Goal: Task Accomplishment & Management: Use online tool/utility

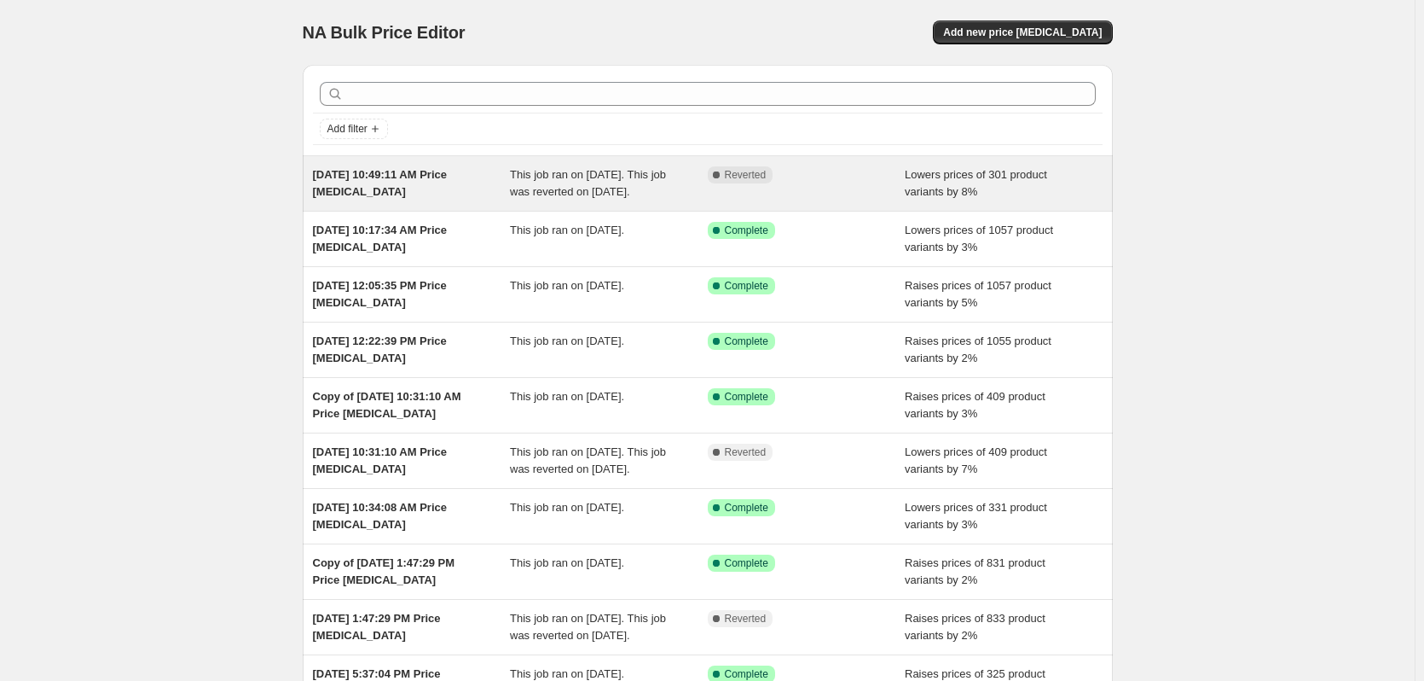
click at [448, 179] on span "[DATE] 10:49:11 AM Price [MEDICAL_DATA]" at bounding box center [380, 183] width 135 height 30
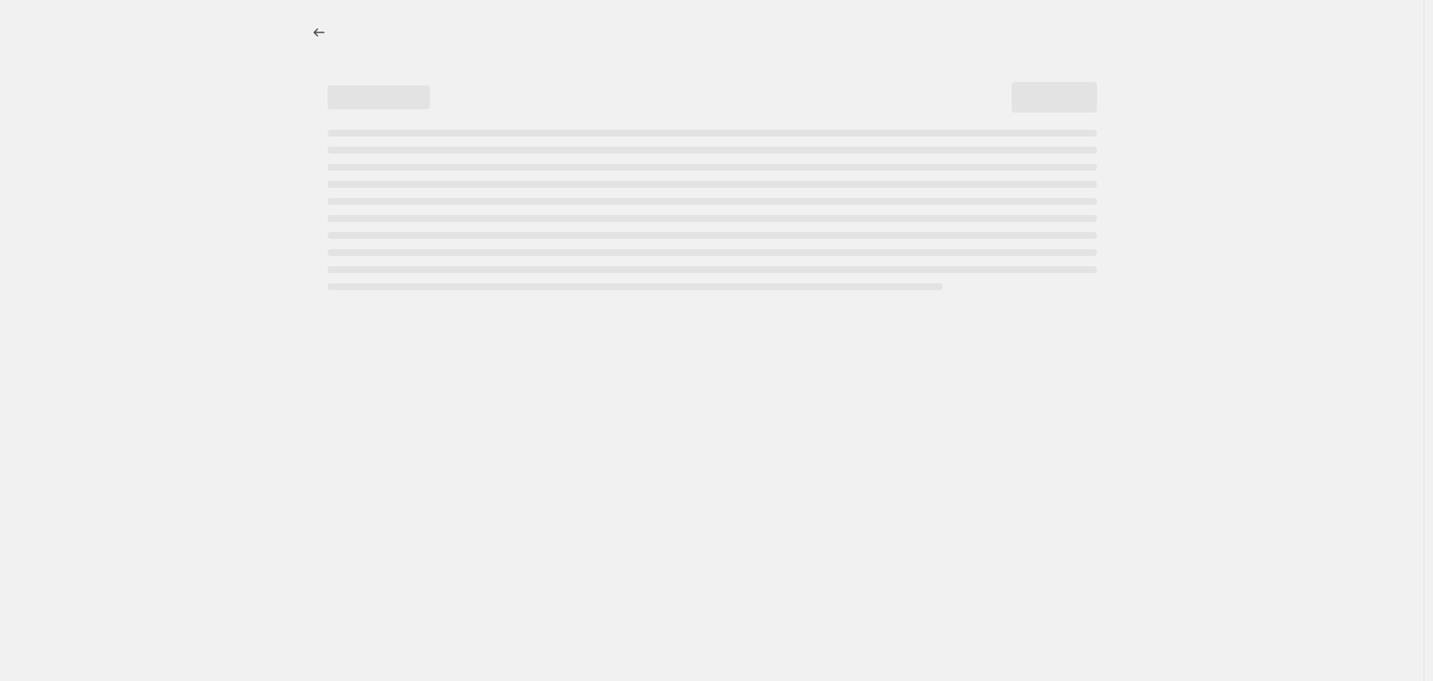
select select "percentage"
select select "no_change"
select select "collection"
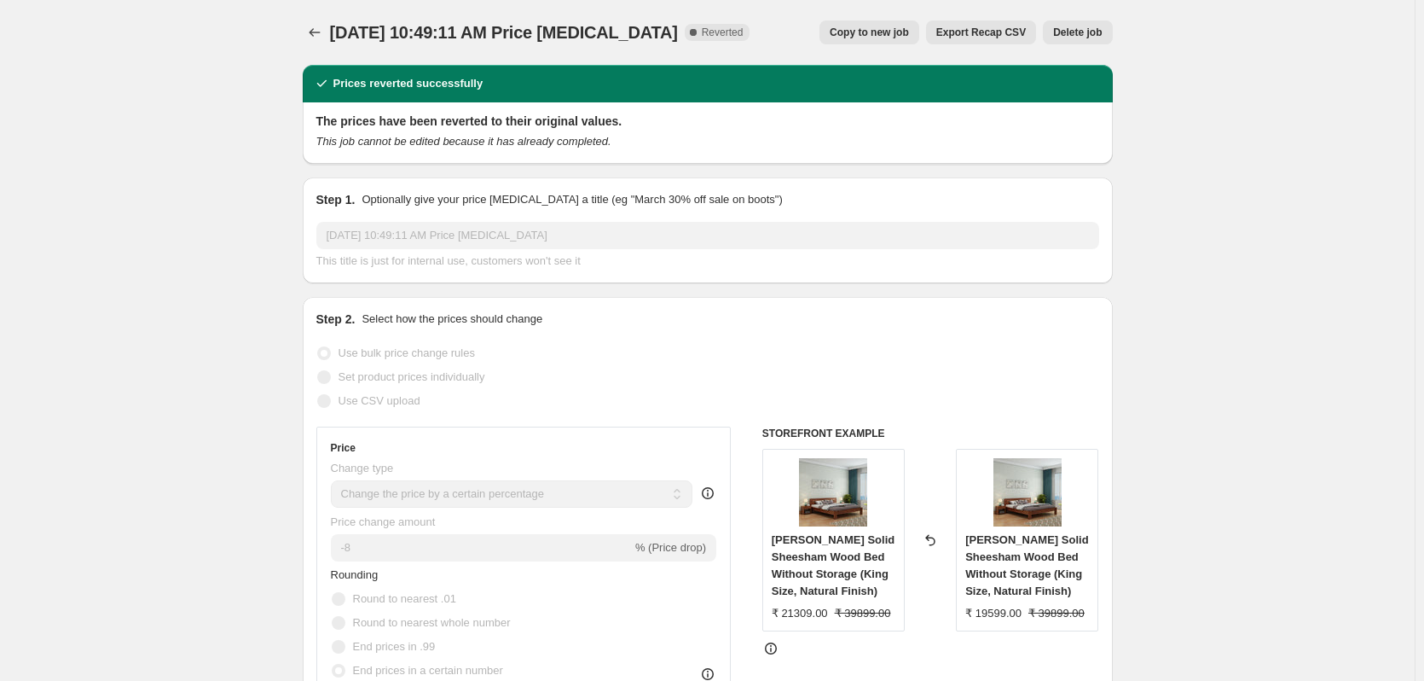
click at [873, 32] on span "Copy to new job" at bounding box center [869, 33] width 79 height 14
select select "percentage"
select select "no_change"
select select "collection"
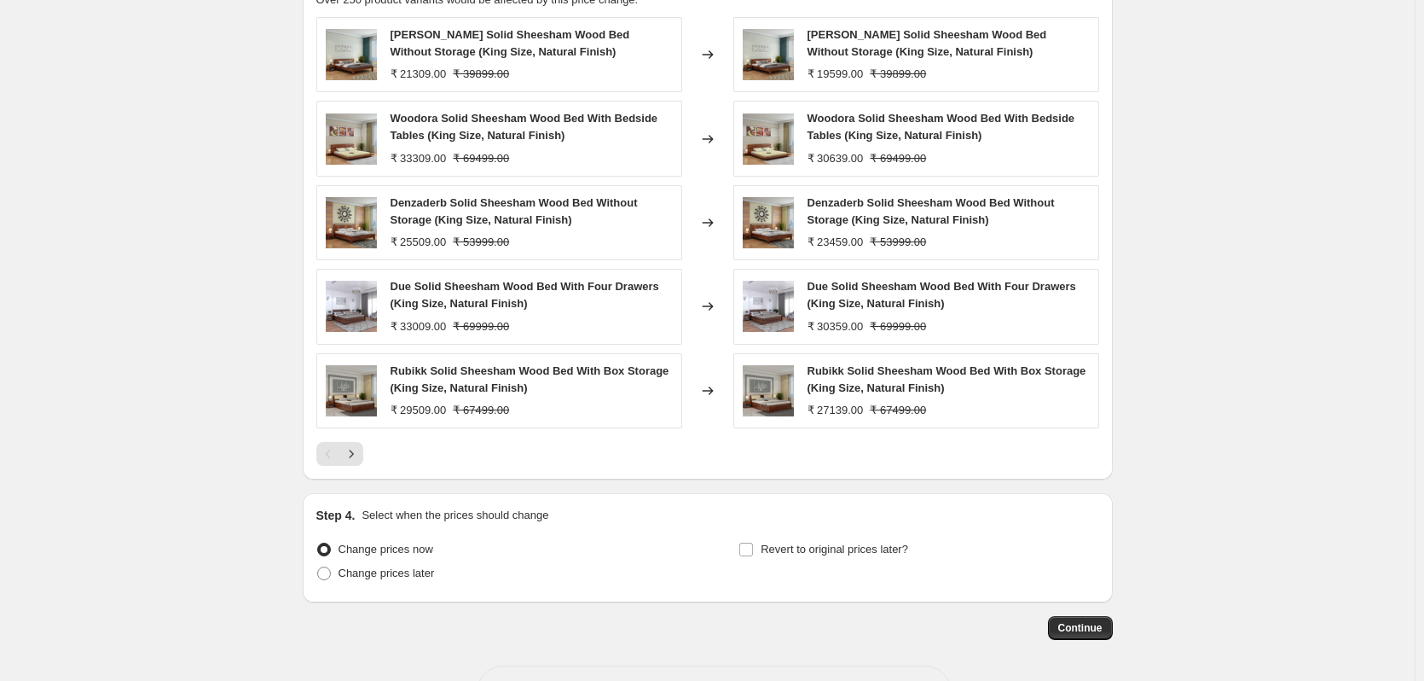
scroll to position [1381, 0]
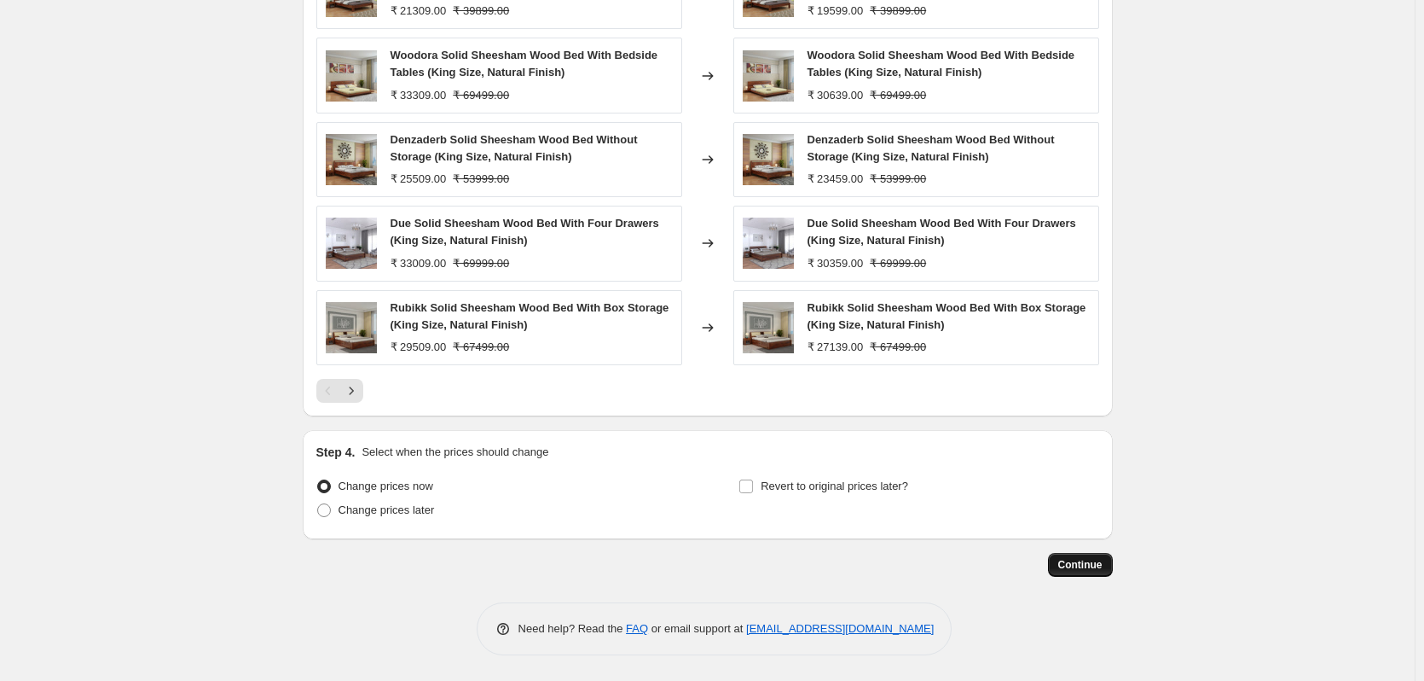
click at [1081, 564] on span "Continue" at bounding box center [1080, 565] width 44 height 14
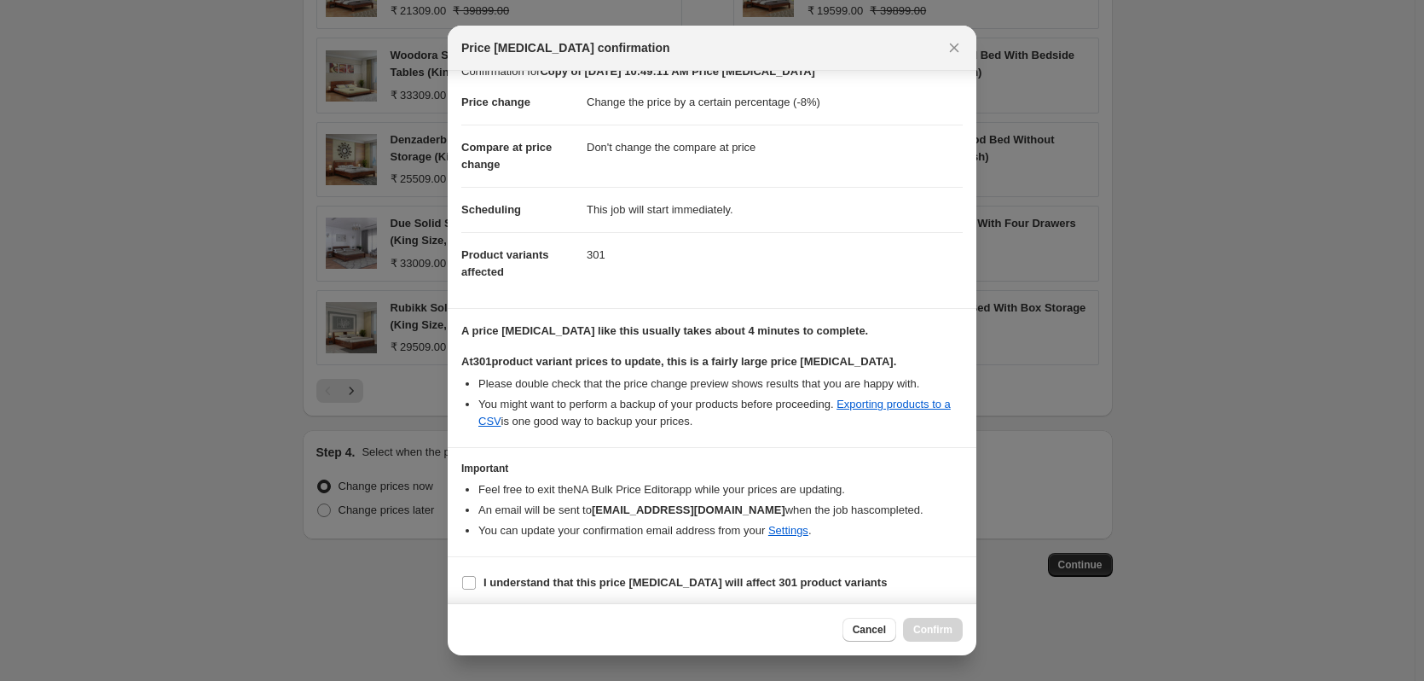
scroll to position [26, 0]
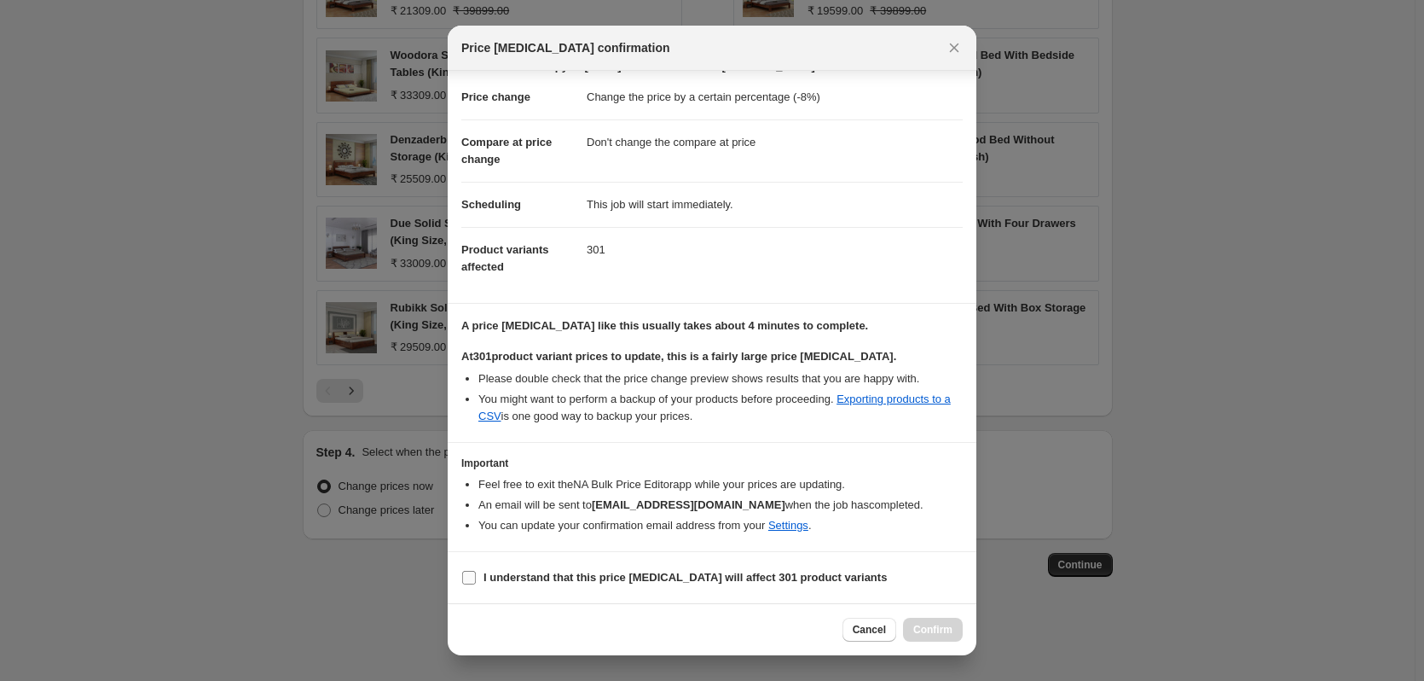
click at [471, 577] on input "I understand that this price [MEDICAL_DATA] will affect 301 product variants" at bounding box center [469, 578] width 14 height 14
checkbox input "true"
click at [936, 629] on span "Confirm" at bounding box center [932, 630] width 39 height 14
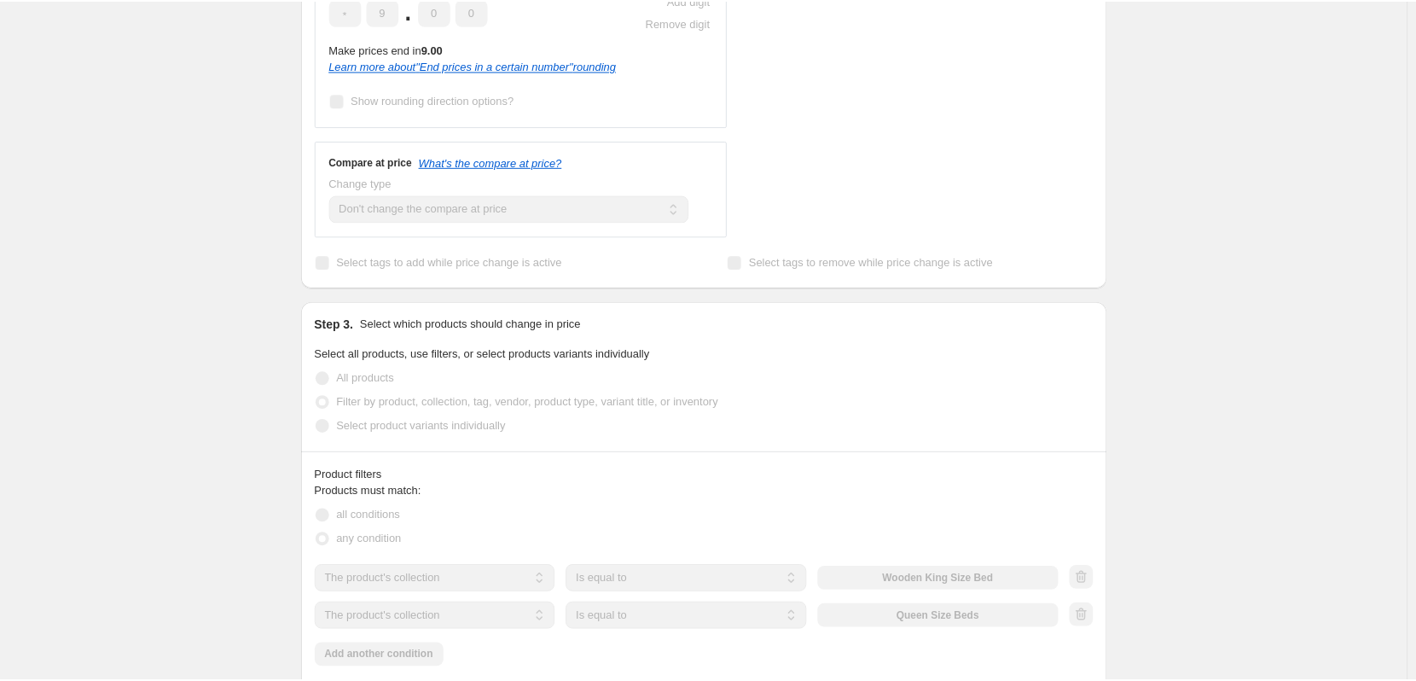
scroll to position [487, 0]
